Goal: Communication & Community: Share content

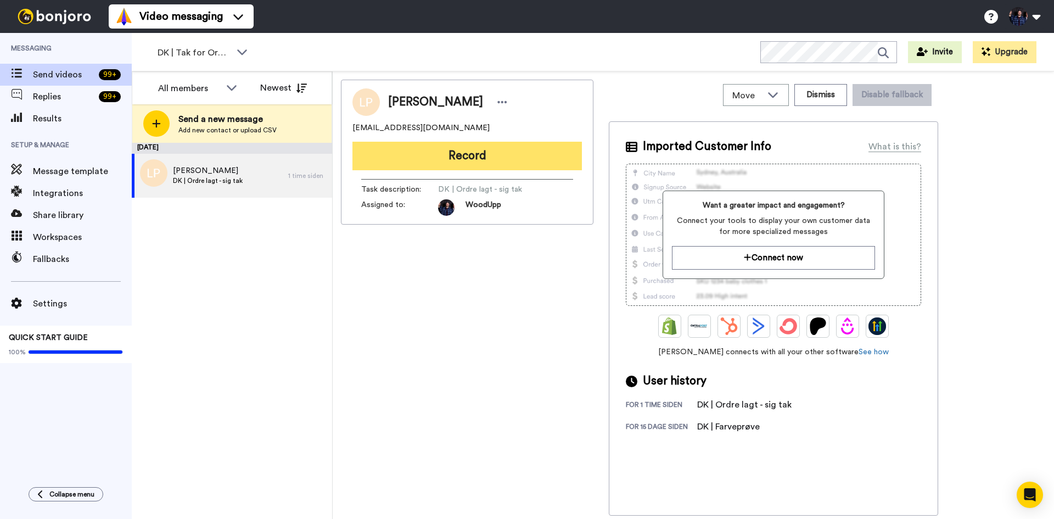
click at [462, 156] on button "Record" at bounding box center [466, 156] width 229 height 29
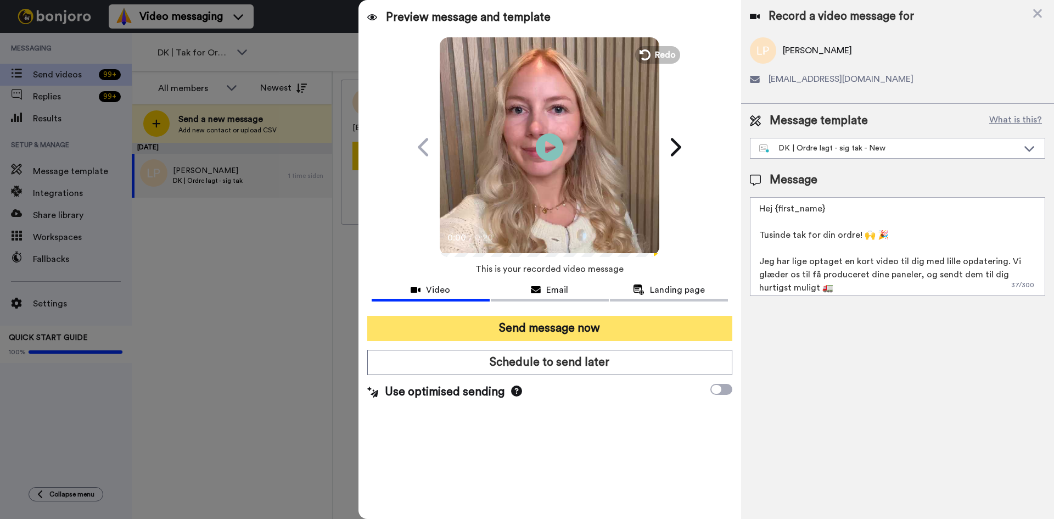
click at [624, 335] on button "Send message now" at bounding box center [549, 328] width 365 height 25
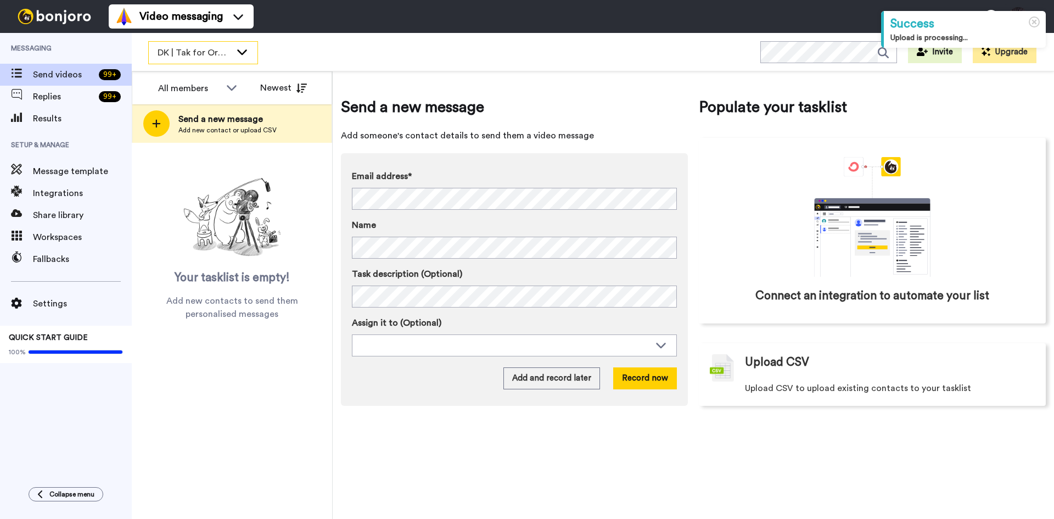
click at [228, 49] on span "DK | Tak for Ordre" at bounding box center [195, 52] width 74 height 13
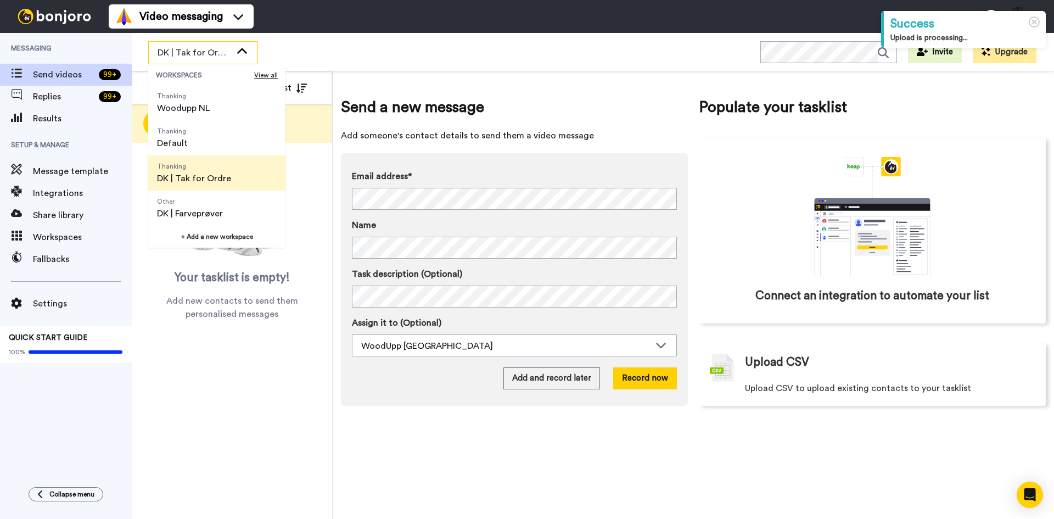
scroll to position [55, 0]
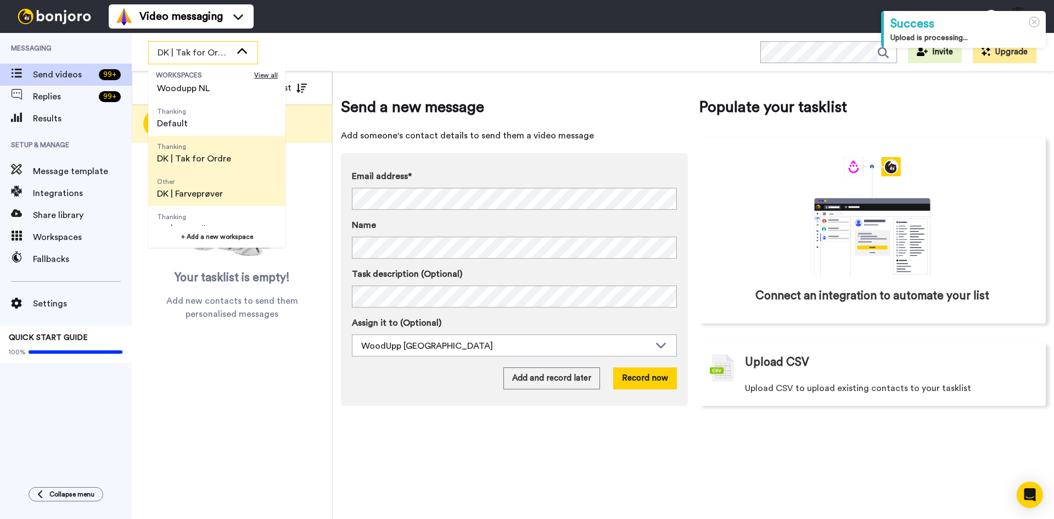
click at [216, 190] on span "DK | Farveprøver" at bounding box center [190, 193] width 66 height 13
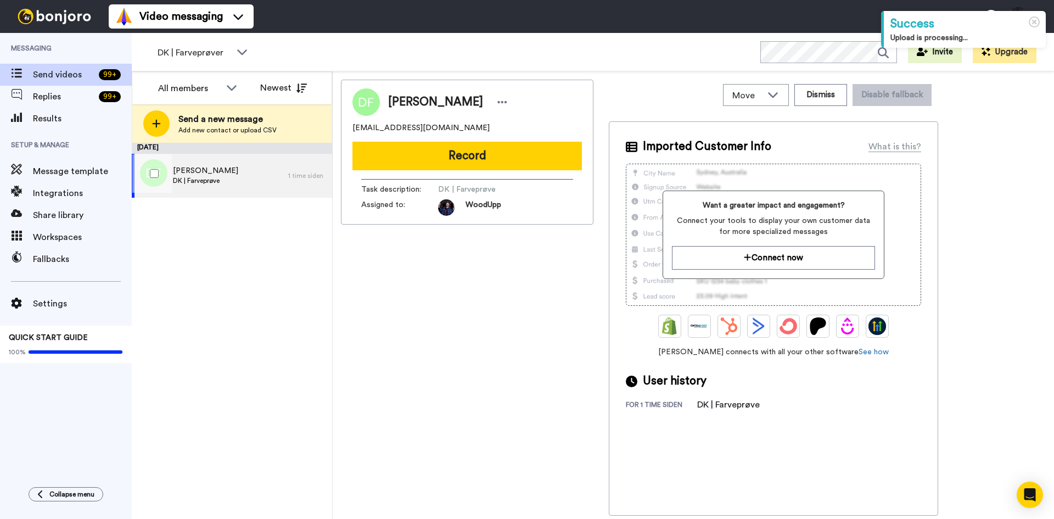
click at [245, 175] on div "Dorthe Frank DK | Farveprøve" at bounding box center [210, 176] width 156 height 44
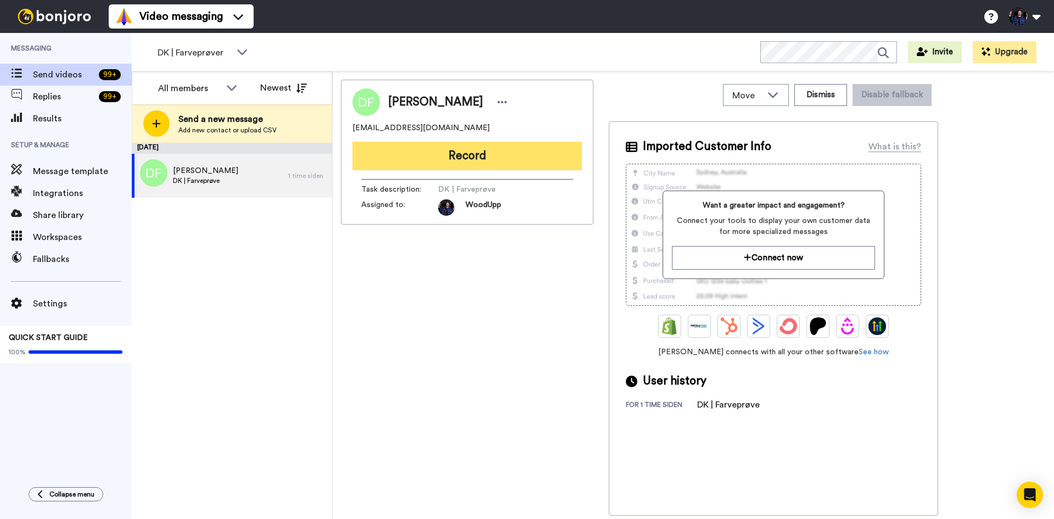
click at [452, 151] on button "Record" at bounding box center [466, 156] width 229 height 29
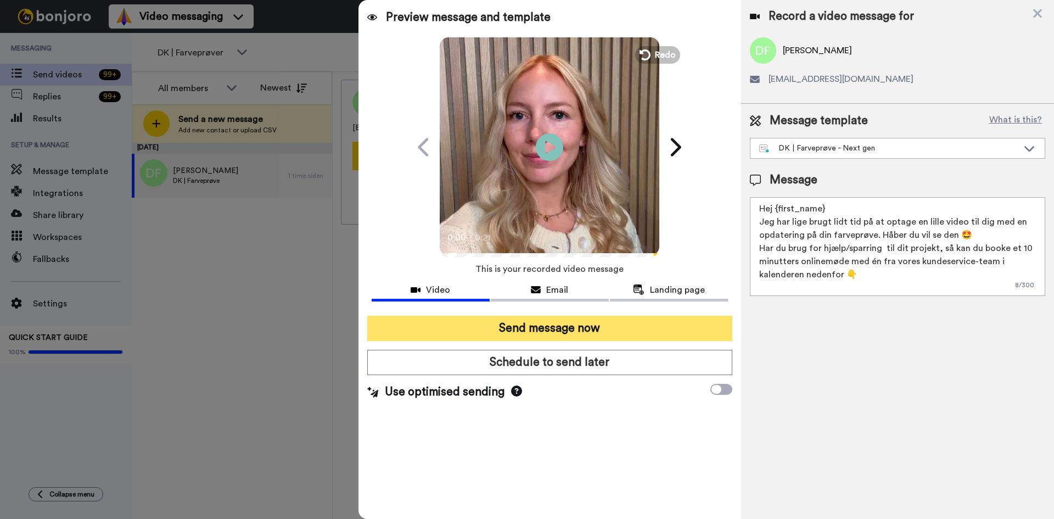
click at [615, 331] on button "Send message now" at bounding box center [549, 328] width 365 height 25
